Goal: Find specific page/section: Find specific page/section

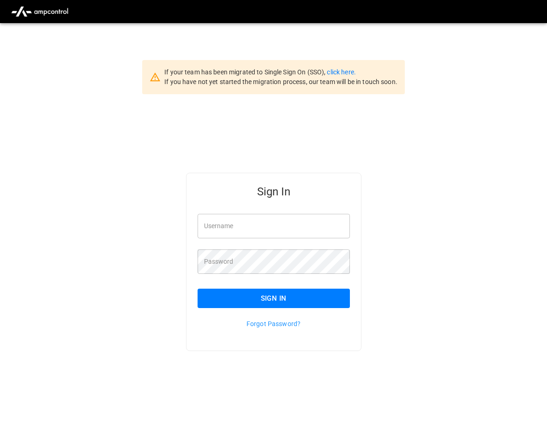
type input "**********"
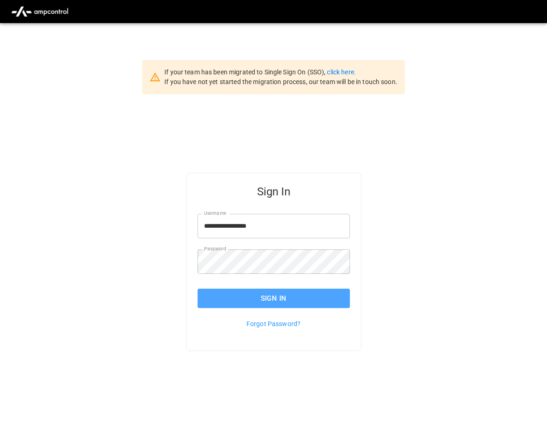
click at [298, 297] on button "Sign In" at bounding box center [273, 297] width 152 height 19
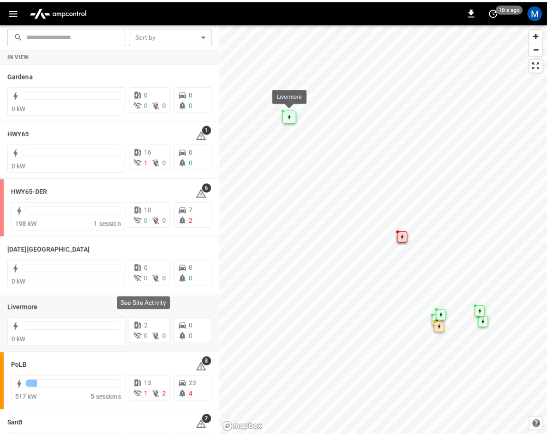
scroll to position [164, 0]
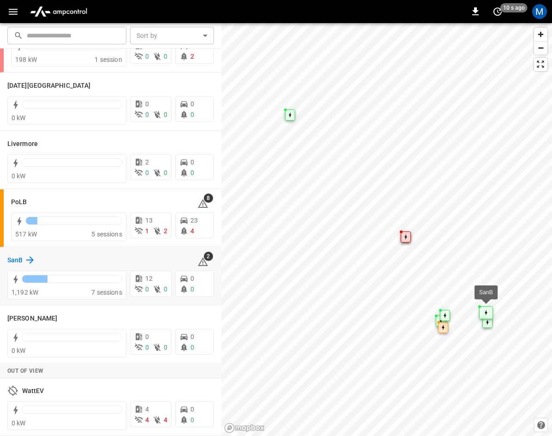
click at [25, 254] on icon at bounding box center [29, 259] width 11 height 11
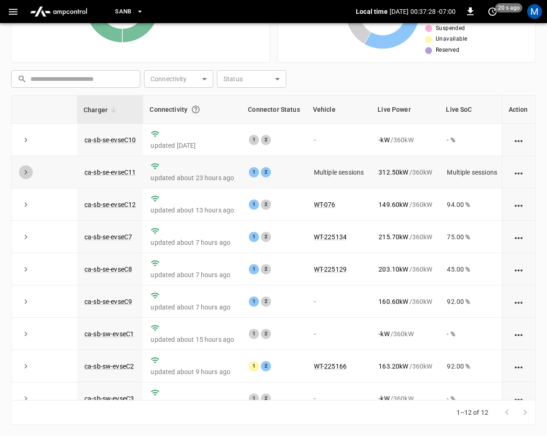
click at [24, 172] on icon "expand row" at bounding box center [25, 171] width 9 height 9
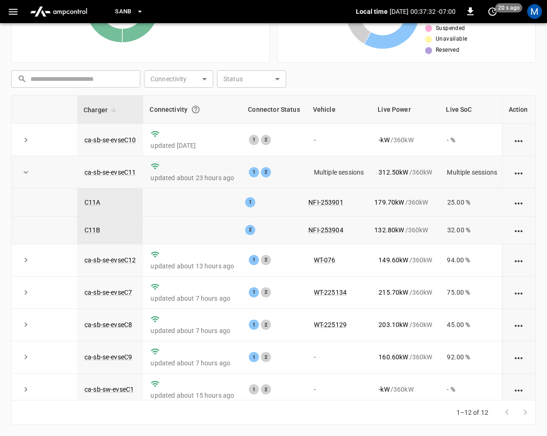
click at [25, 173] on icon "expand row" at bounding box center [26, 172] width 5 height 3
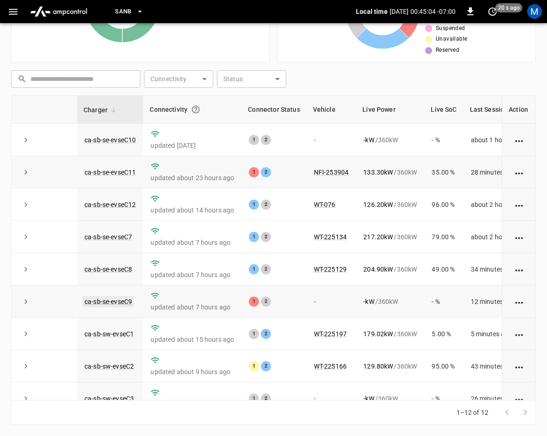
click at [113, 305] on link "ca-sb-se-evseC9" at bounding box center [108, 301] width 51 height 11
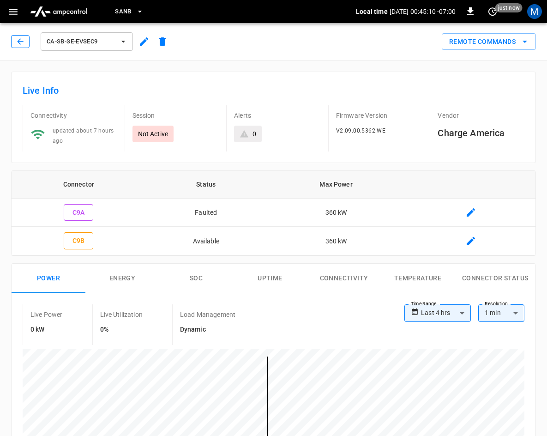
click at [20, 42] on icon "button" at bounding box center [20, 41] width 6 height 6
